Goal: Information Seeking & Learning: Find specific fact

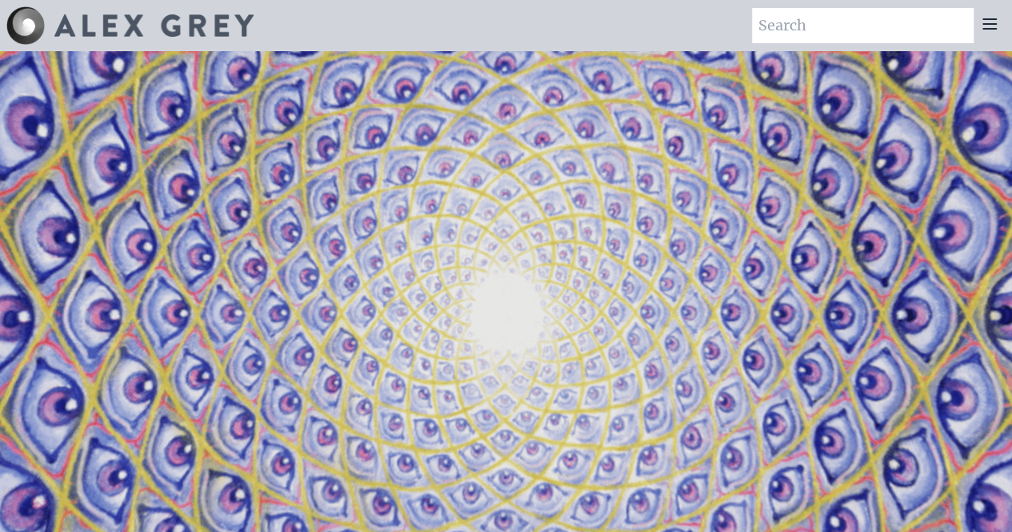
click at [546, 88] on video "Your browser does not support the video tag." at bounding box center [506, 317] width 1601 height 900
click at [805, 28] on input "search" at bounding box center [863, 25] width 222 height 35
type input "oversoul"
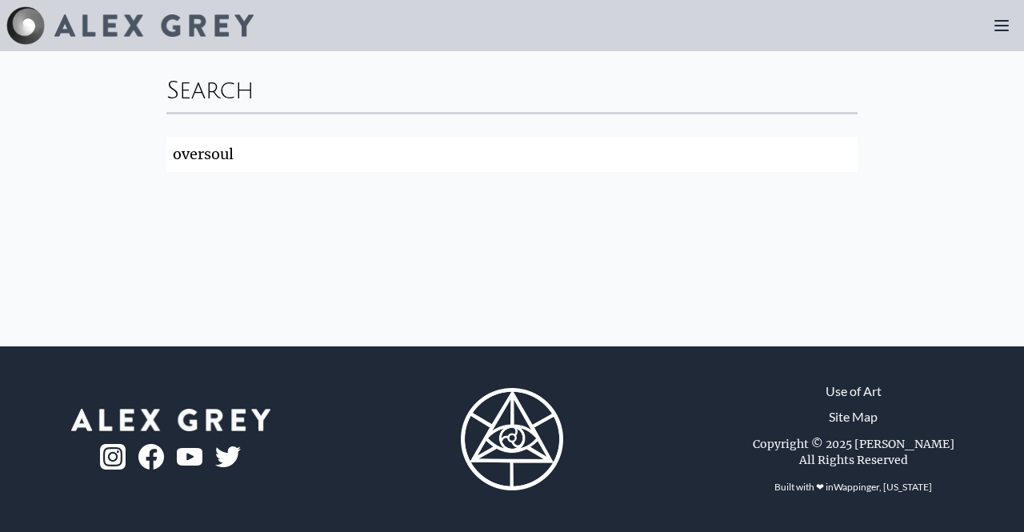
click at [336, 183] on div "Search oversoul Search" at bounding box center [512, 124] width 717 height 146
click at [279, 138] on input "oversoul" at bounding box center [511, 154] width 691 height 35
